Goal: Information Seeking & Learning: Learn about a topic

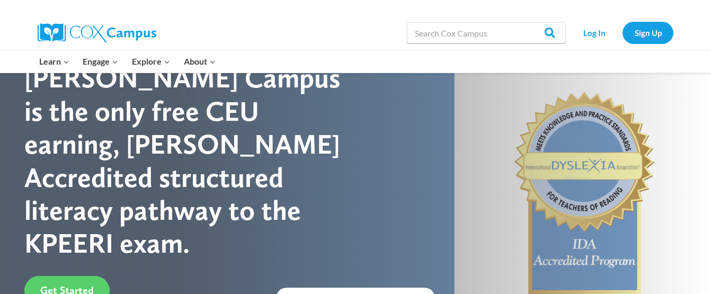
scroll to position [56, 0]
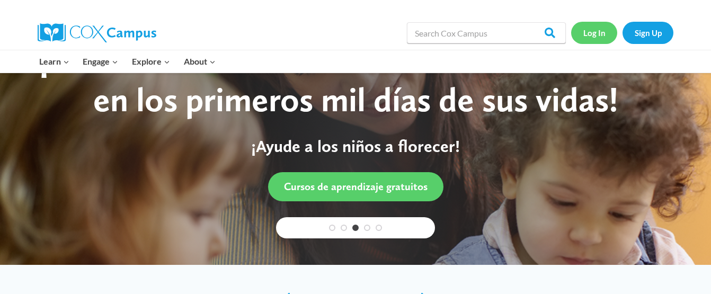
click at [592, 34] on link "Log In" at bounding box center [594, 33] width 46 height 22
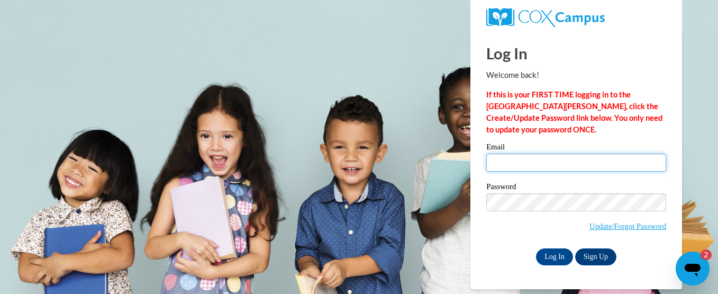
click at [570, 165] on input "Email" at bounding box center [577, 163] width 180 height 18
type input "[EMAIL_ADDRESS][DOMAIN_NAME]"
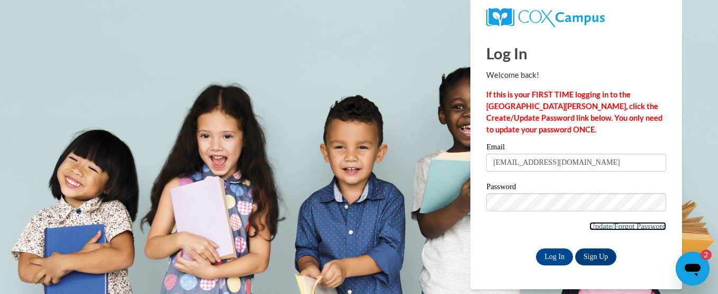
click at [633, 224] on link "Update/Forgot Password" at bounding box center [628, 226] width 77 height 8
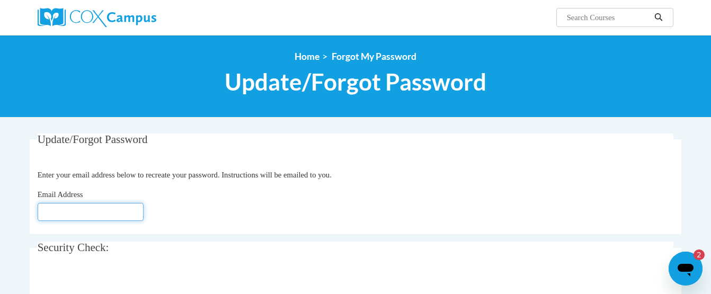
click at [85, 205] on input "Email Address" at bounding box center [91, 212] width 106 height 18
type input "[EMAIL_ADDRESS][DOMAIN_NAME]"
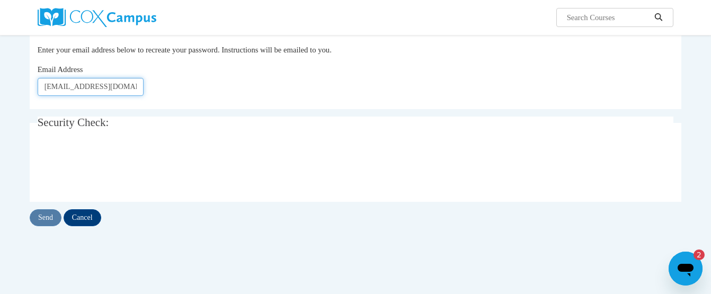
scroll to position [126, 0]
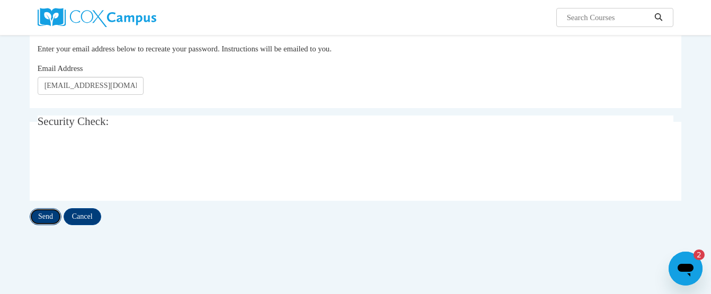
click at [43, 214] on input "Send" at bounding box center [46, 216] width 32 height 17
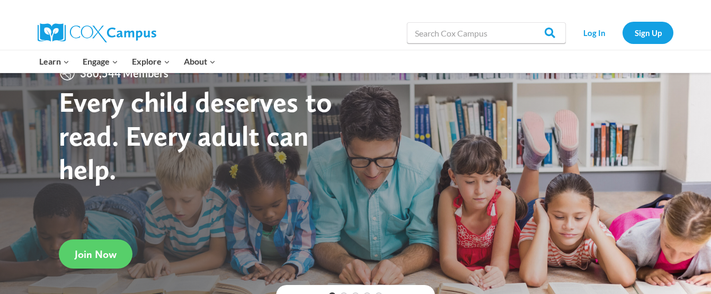
scroll to position [21, 0]
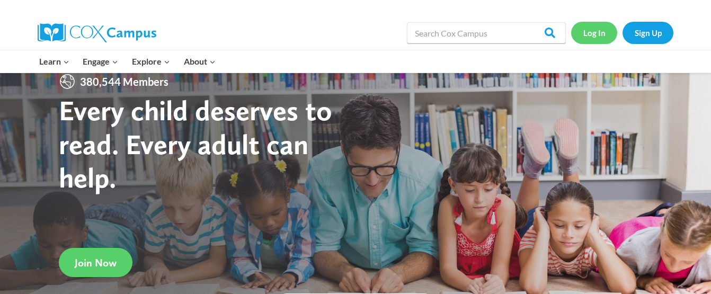
click at [588, 38] on link "Log In" at bounding box center [594, 33] width 46 height 22
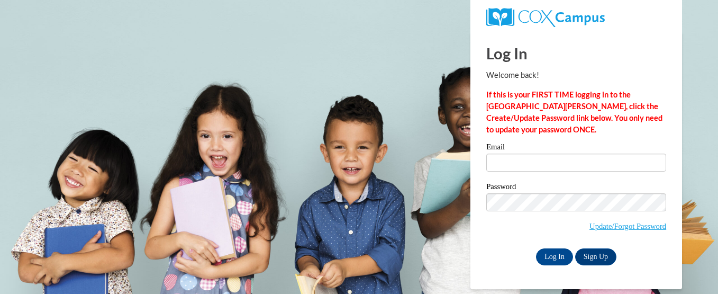
click at [514, 156] on input "Email" at bounding box center [577, 163] width 180 height 18
type input "ewill122@students.asurams.edu"
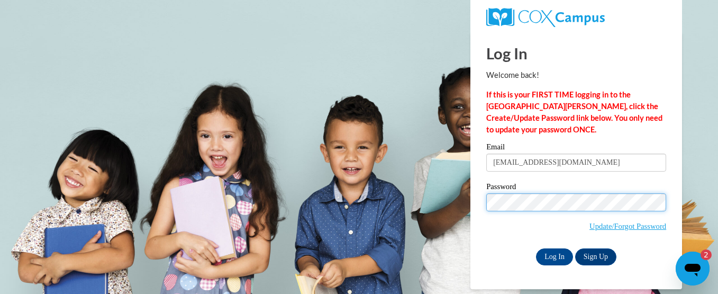
click at [536, 248] on input "Log In" at bounding box center [554, 256] width 37 height 17
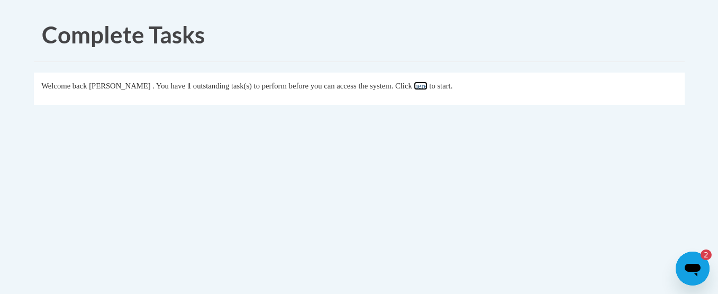
click at [427, 85] on link "here" at bounding box center [420, 86] width 13 height 8
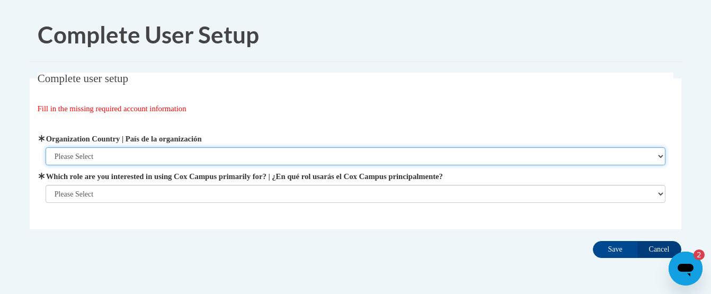
click at [312, 158] on select "Please Select United States | Estados Unidos Outside of the United States | Fue…" at bounding box center [356, 156] width 620 height 18
select select "ad49bcad-a171-4b2e-b99c-48b446064914"
click at [46, 147] on select "Please Select United States | Estados Unidos Outside of the United States | Fue…" at bounding box center [356, 156] width 620 height 18
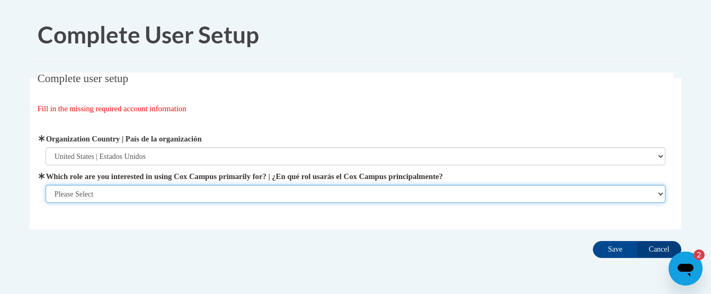
click at [315, 189] on select "Please Select College/University | Colegio/Universidad Community/Nonprofit Part…" at bounding box center [356, 194] width 620 height 18
select select "fbf2d438-af2f-41f8-98f1-81c410e29de3"
click at [46, 203] on select "Please Select College/University | Colegio/Universidad Community/Nonprofit Part…" at bounding box center [356, 194] width 620 height 18
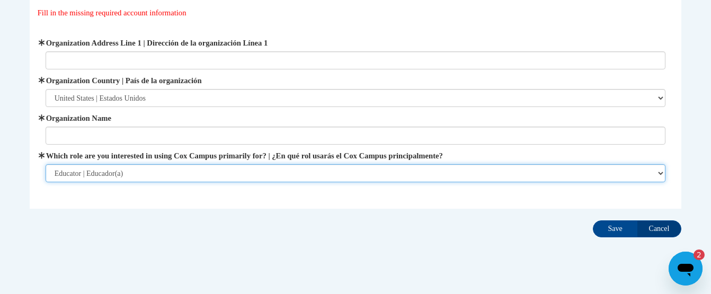
scroll to position [97, 0]
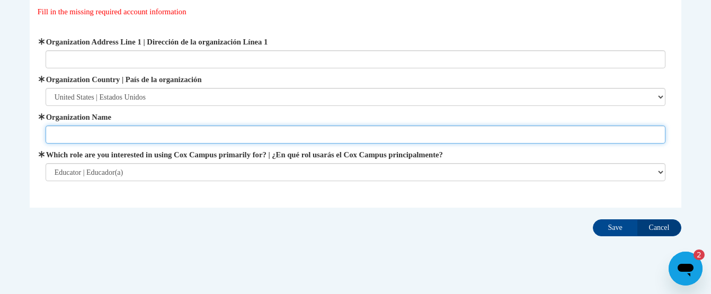
click at [292, 131] on input "Organization Name" at bounding box center [356, 134] width 620 height 18
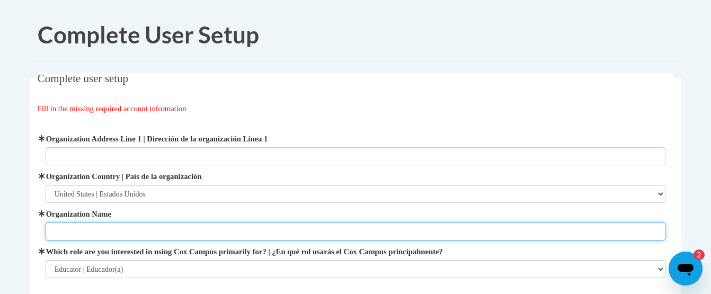
scroll to position [114, 0]
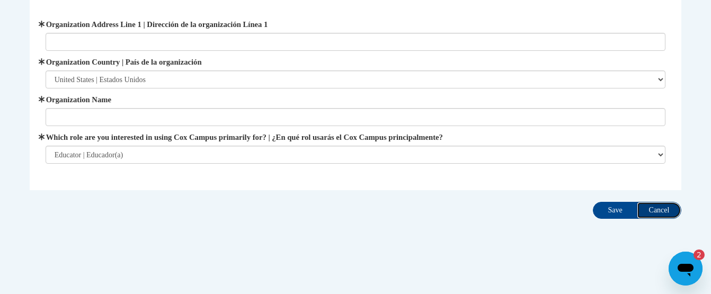
click at [670, 212] on input "Cancel" at bounding box center [658, 210] width 44 height 17
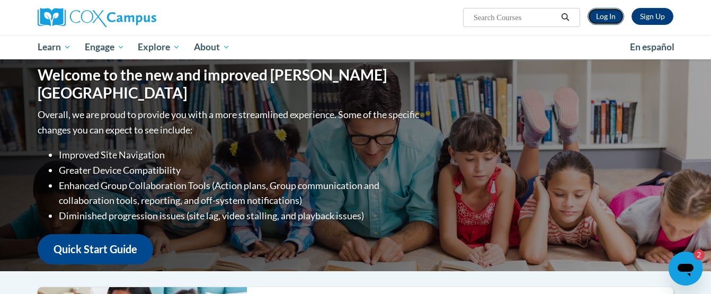
click at [600, 21] on link "Log In" at bounding box center [605, 16] width 37 height 17
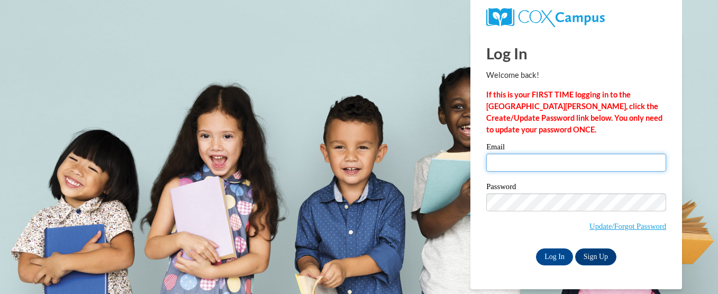
click at [533, 166] on input "Email" at bounding box center [577, 163] width 180 height 18
type input "[EMAIL_ADDRESS][DOMAIN_NAME]"
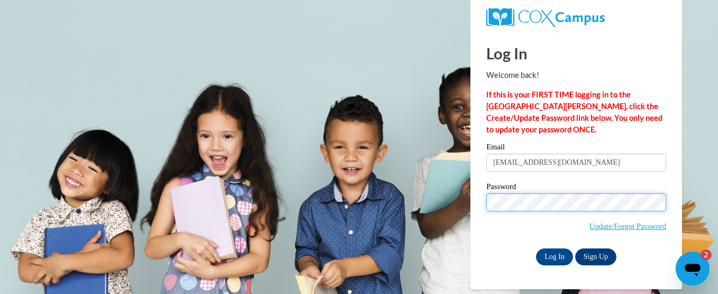
click at [536, 248] on input "Log In" at bounding box center [554, 256] width 37 height 17
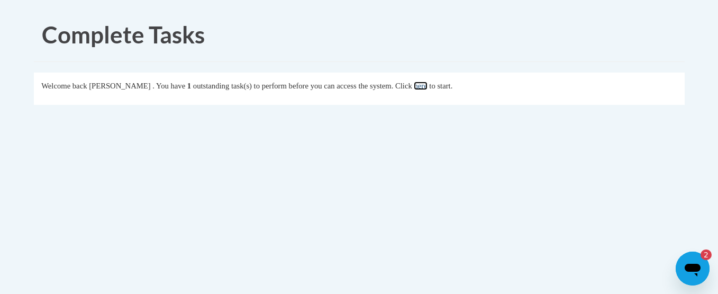
click at [427, 85] on link "here" at bounding box center [420, 86] width 13 height 8
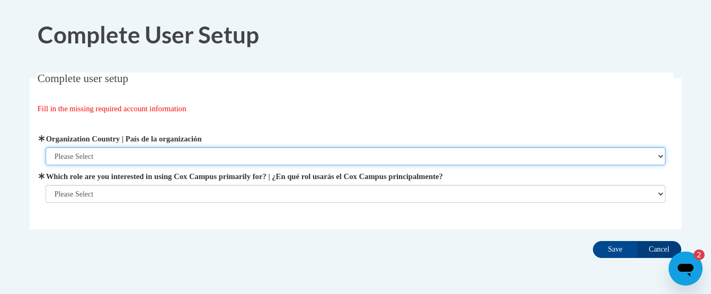
click at [128, 149] on select "Please Select United States | Estados Unidos Outside of the United States | Fue…" at bounding box center [356, 156] width 620 height 18
select select "ad49bcad-a171-4b2e-b99c-48b446064914"
click at [46, 147] on select "Please Select United States | Estados Unidos Outside of the United States | Fue…" at bounding box center [356, 156] width 620 height 18
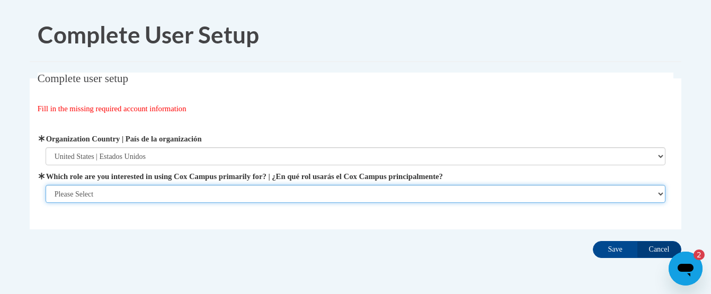
click at [127, 186] on select "Please Select College/University | Colegio/Universidad Community/Nonprofit Part…" at bounding box center [356, 194] width 620 height 18
select select "fbf2d438-af2f-41f8-98f1-81c410e29de3"
click at [46, 203] on select "Please Select College/University | Colegio/Universidad Community/Nonprofit Part…" at bounding box center [356, 194] width 620 height 18
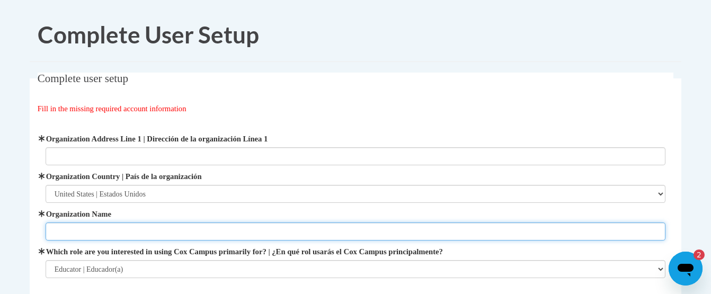
click at [119, 228] on input "Organization Name" at bounding box center [356, 231] width 620 height 18
type input "Pelham City Schools"
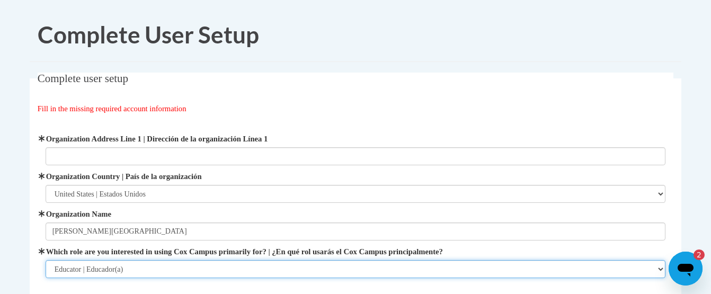
click at [124, 265] on select "Please Select College/University | Colegio/Universidad Community/Nonprofit Part…" at bounding box center [356, 269] width 620 height 18
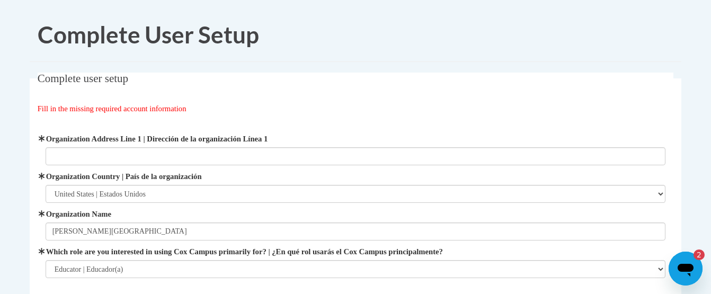
click at [316, 96] on fieldset "Complete user setup Fill in the missing required account information User Profi…" at bounding box center [355, 189] width 651 height 232
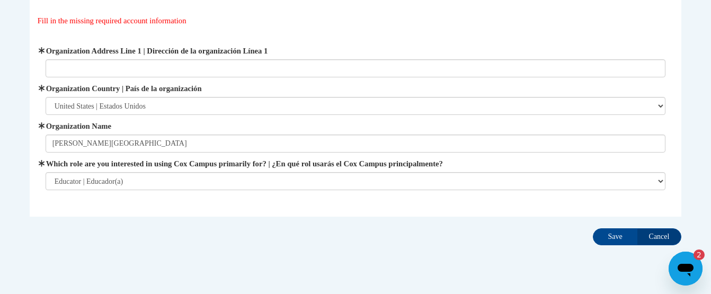
scroll to position [114, 0]
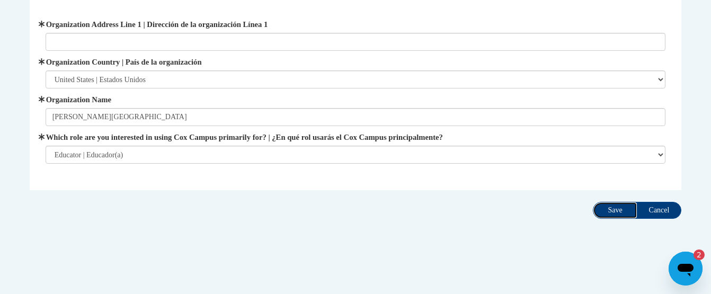
click at [603, 215] on input "Save" at bounding box center [614, 210] width 44 height 17
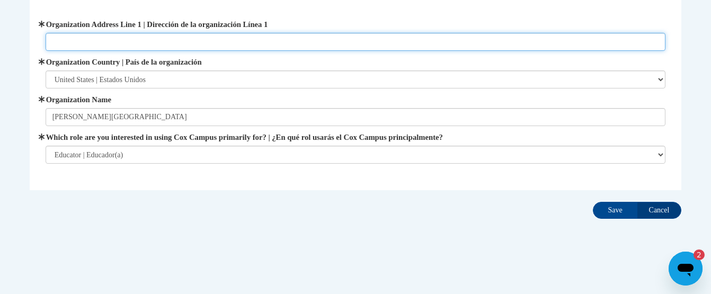
click at [273, 39] on input "Organization Address Line 1 | Dirección de la organización Línea 1" at bounding box center [356, 42] width 620 height 18
type input "543 Barrow Ave SW"
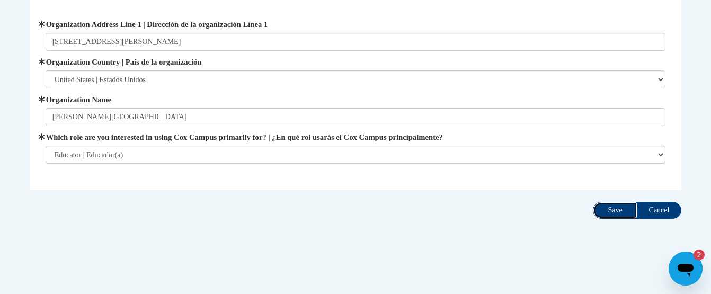
click at [612, 205] on input "Save" at bounding box center [614, 210] width 44 height 17
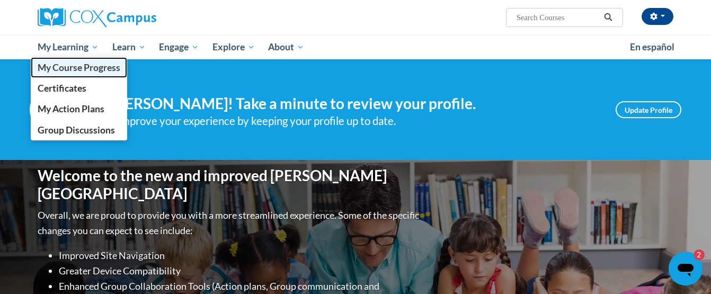
click at [93, 67] on span "My Course Progress" at bounding box center [79, 67] width 83 height 11
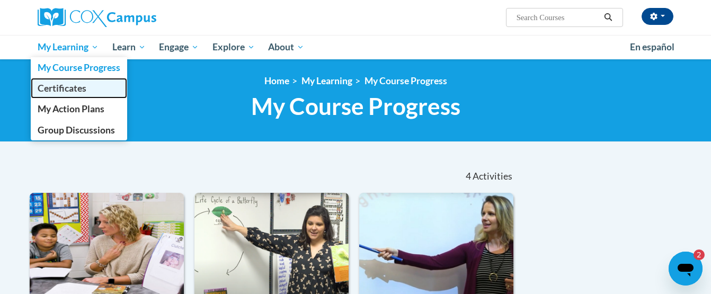
click at [83, 87] on span "Certificates" at bounding box center [62, 88] width 49 height 11
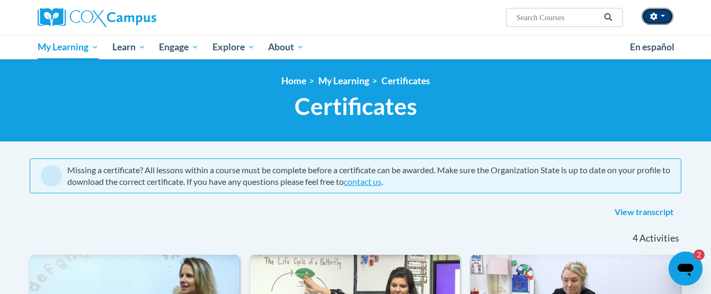
click at [664, 16] on button "button" at bounding box center [657, 16] width 32 height 17
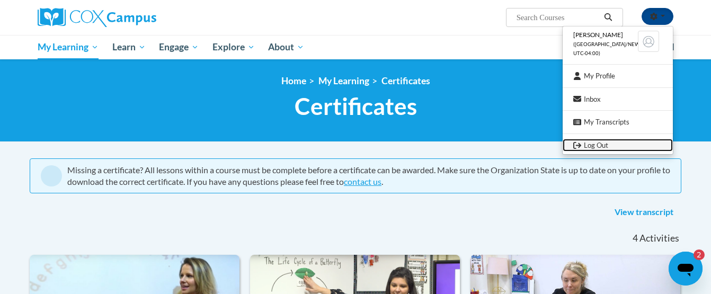
click at [581, 147] on link "Log Out" at bounding box center [617, 145] width 110 height 13
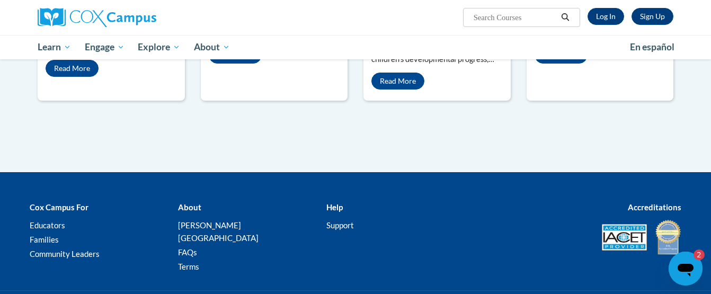
scroll to position [610, 0]
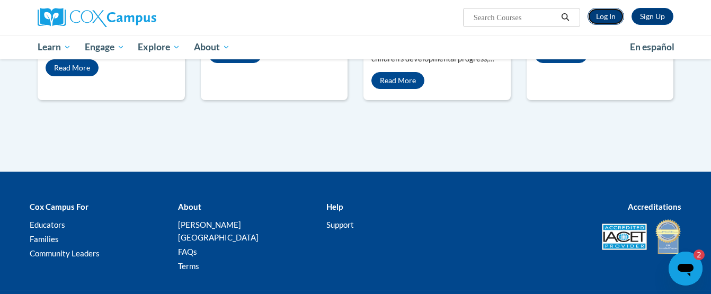
click at [609, 20] on link "Log In" at bounding box center [605, 16] width 37 height 17
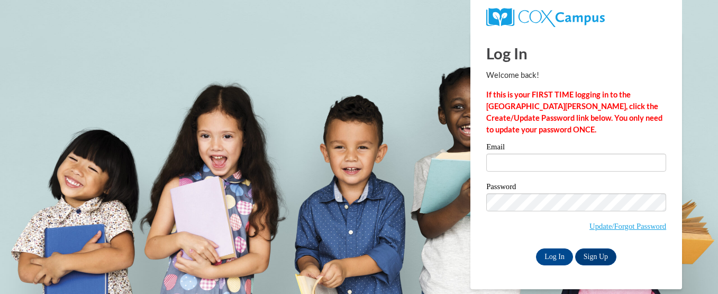
click at [502, 151] on label "Email" at bounding box center [577, 148] width 180 height 11
click at [502, 154] on input "Email" at bounding box center [577, 163] width 180 height 18
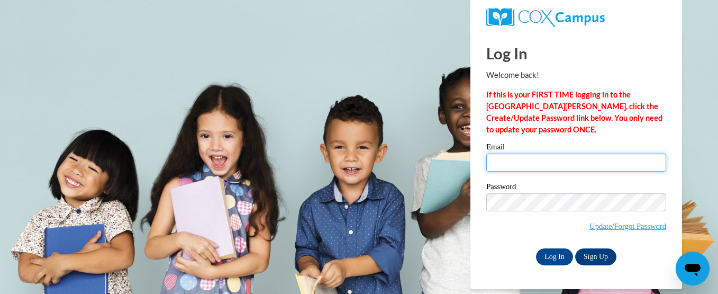
click at [508, 163] on input "Email" at bounding box center [577, 163] width 180 height 18
click at [497, 159] on input "eilywilliams@pelham-city" at bounding box center [577, 163] width 180 height 18
click at [622, 165] on input "emilywilliams@pelham-city" at bounding box center [577, 163] width 180 height 18
type input "emilywilliams@pelham-city.k12.ga.us"
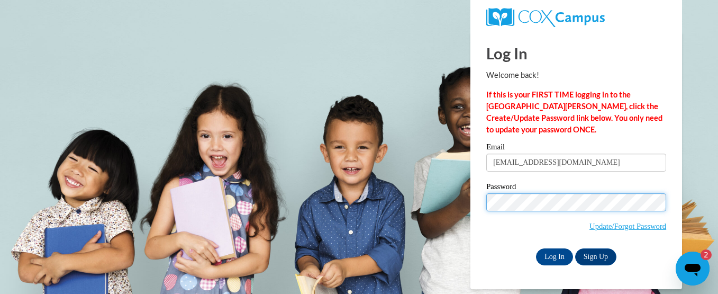
click at [536, 248] on input "Log In" at bounding box center [554, 256] width 37 height 17
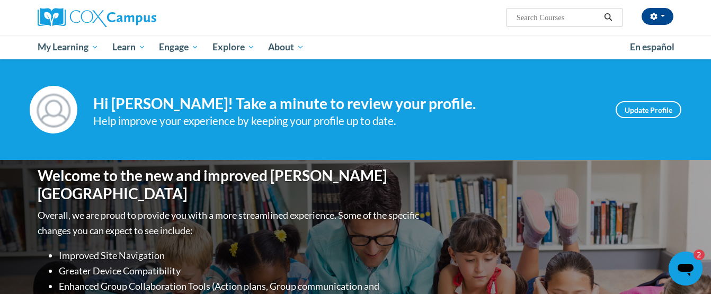
click at [564, 15] on input "Search..." at bounding box center [557, 17] width 85 height 13
type input "transforming story time"
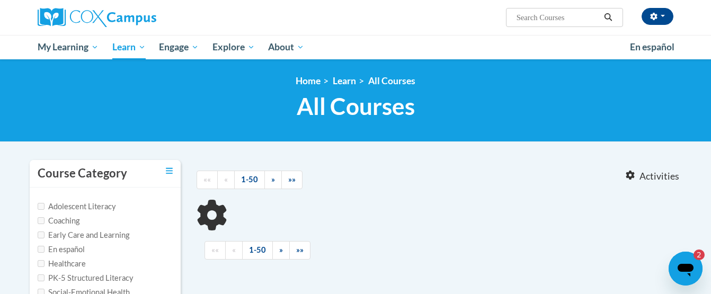
type input "transforming story time"
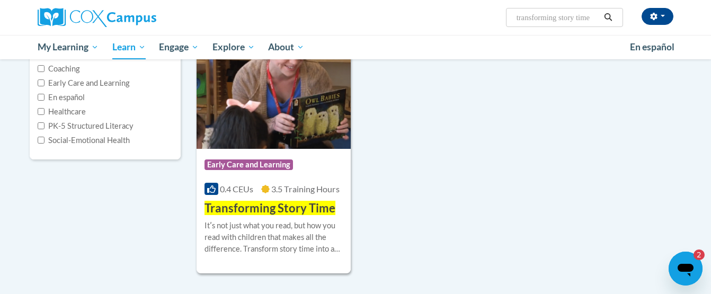
scroll to position [150, 0]
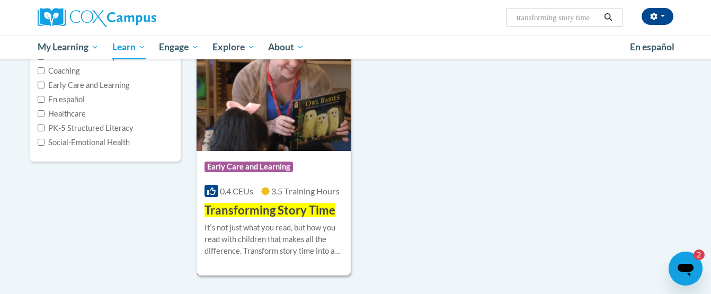
click at [275, 138] on img at bounding box center [273, 97] width 154 height 108
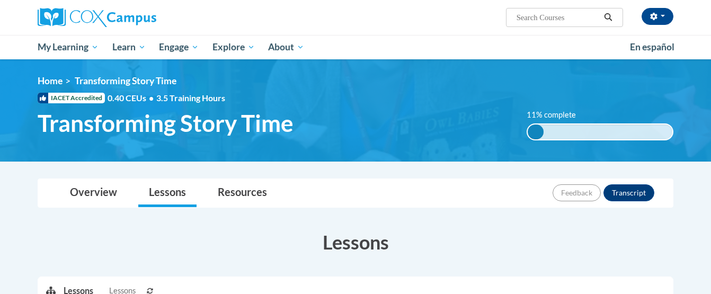
click at [275, 138] on div "<en>My Learning</en><fr>New fr_My Learning</fr><it>New it_My Learning</it><de>N…" at bounding box center [355, 110] width 667 height 70
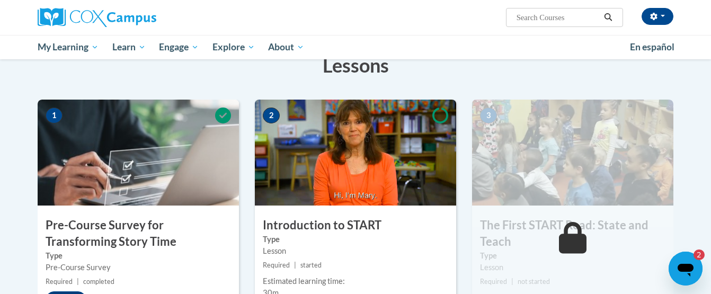
scroll to position [177, 0]
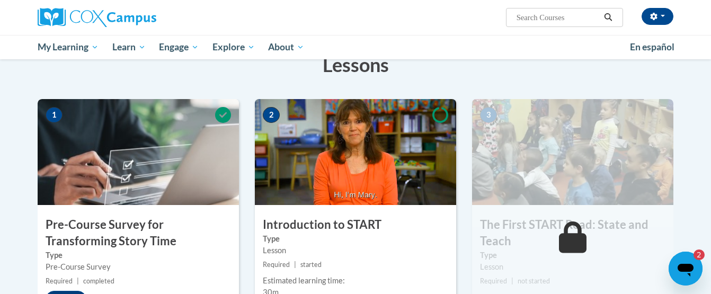
click at [364, 159] on img at bounding box center [355, 152] width 201 height 106
click at [344, 228] on h3 "Introduction to START" at bounding box center [355, 225] width 201 height 16
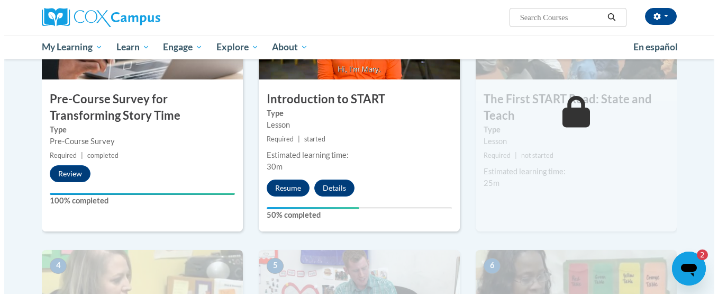
scroll to position [299, 0]
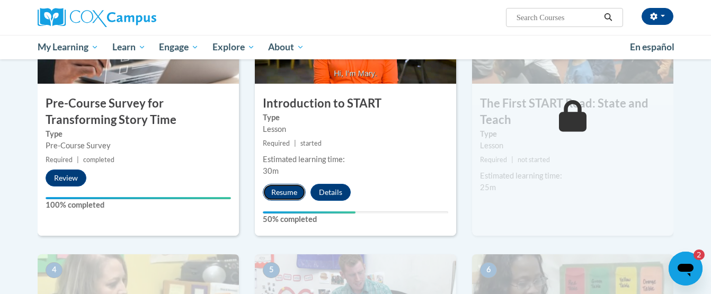
click at [282, 187] on button "Resume" at bounding box center [284, 192] width 43 height 17
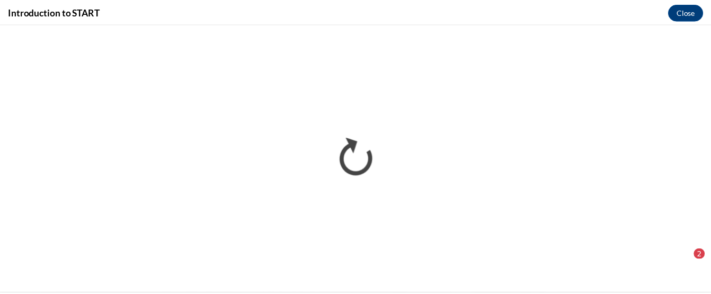
scroll to position [0, 0]
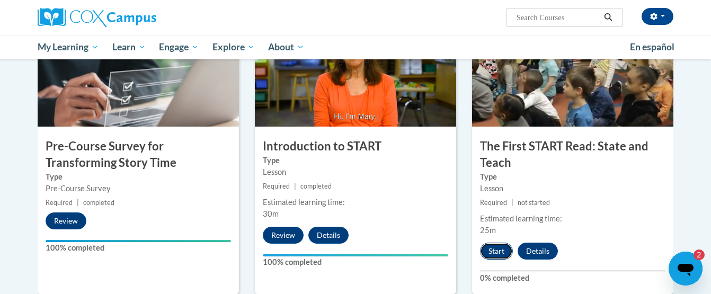
click at [491, 246] on button "Start" at bounding box center [496, 250] width 33 height 17
